Goal: Task Accomplishment & Management: Use online tool/utility

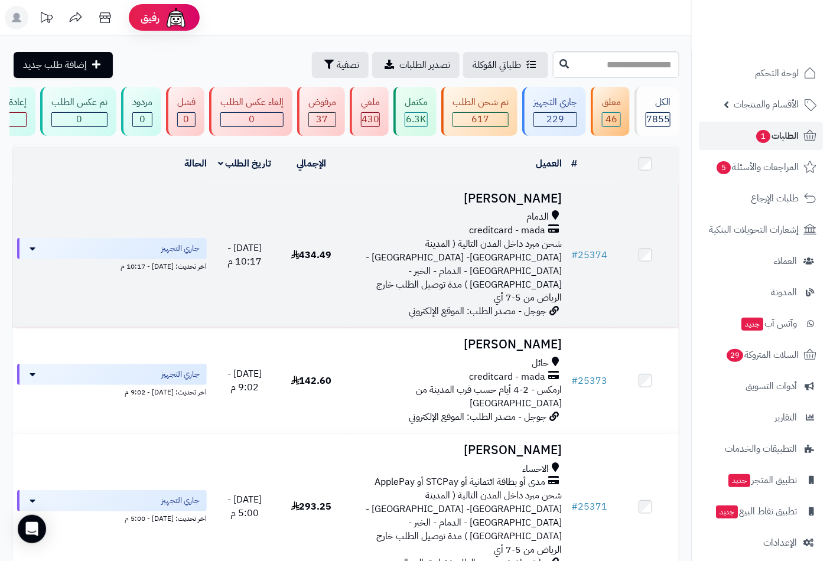
click at [521, 220] on div "الدمام" at bounding box center [456, 217] width 213 height 14
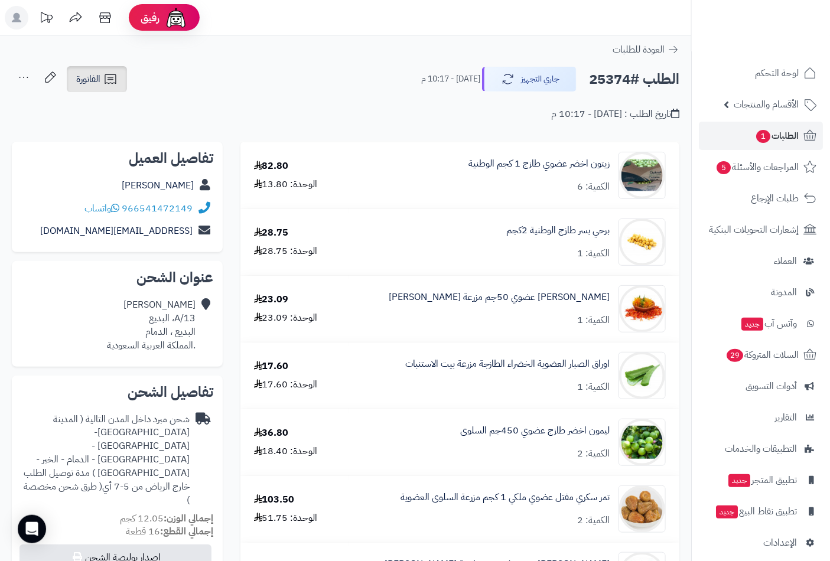
click at [96, 80] on span "الفاتورة" at bounding box center [88, 79] width 24 height 14
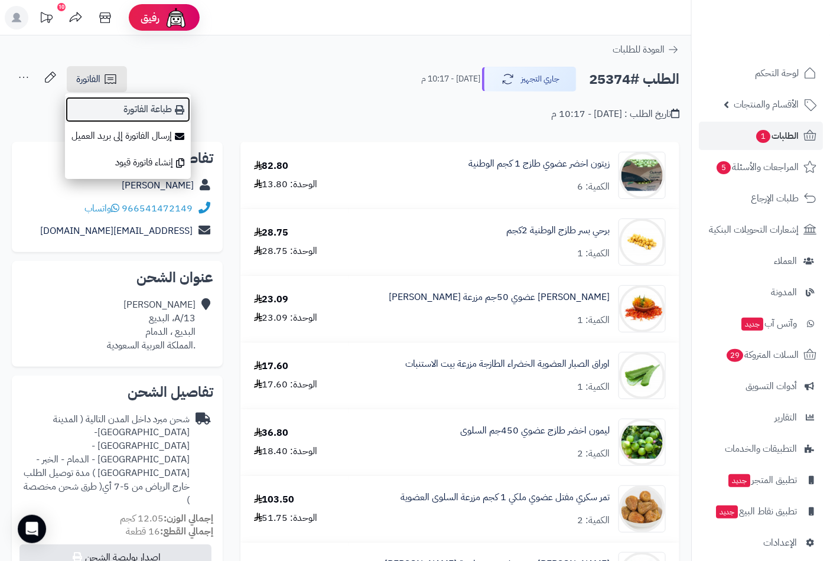
click at [156, 115] on link "طباعة الفاتورة" at bounding box center [128, 109] width 126 height 27
